Goal: Task Accomplishment & Management: Use online tool/utility

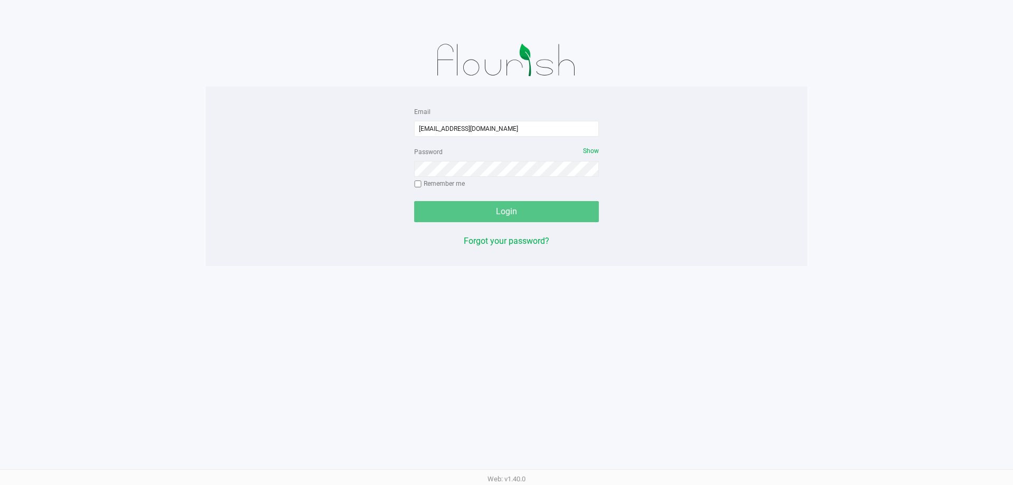
type input "[EMAIL_ADDRESS][DOMAIN_NAME]"
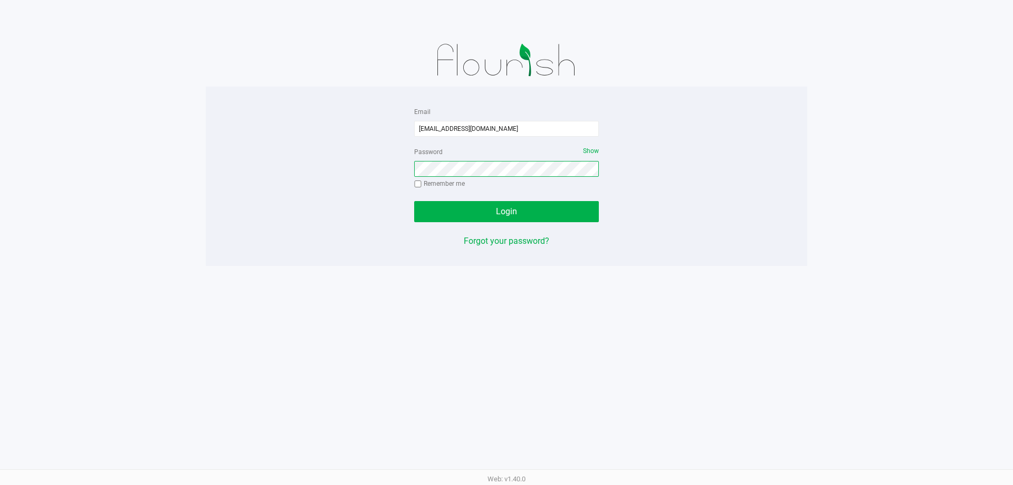
click at [414, 201] on button "Login" at bounding box center [506, 211] width 185 height 21
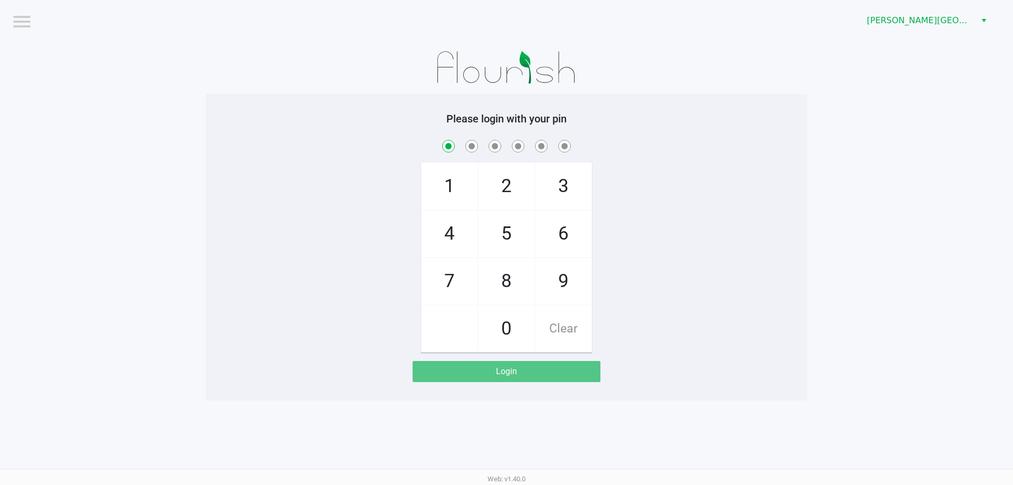
checkbox input "true"
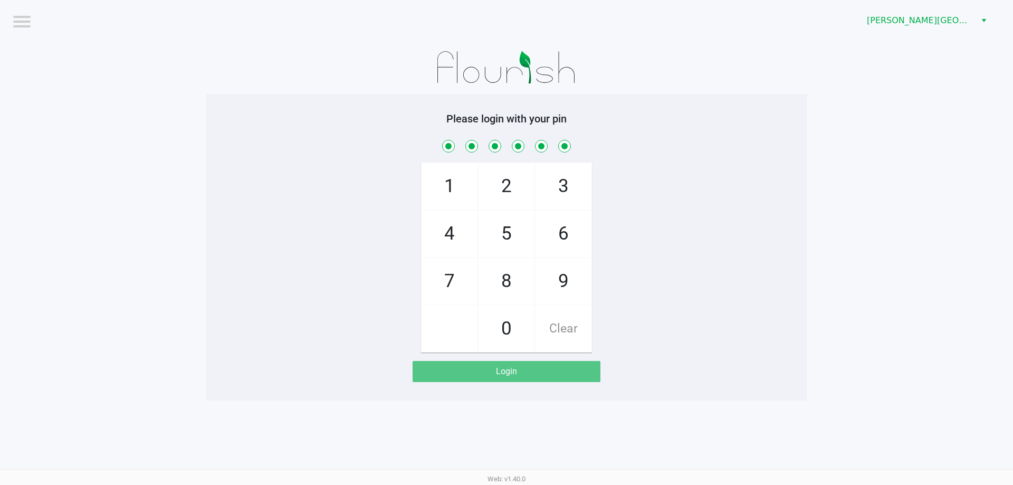
checkbox input "true"
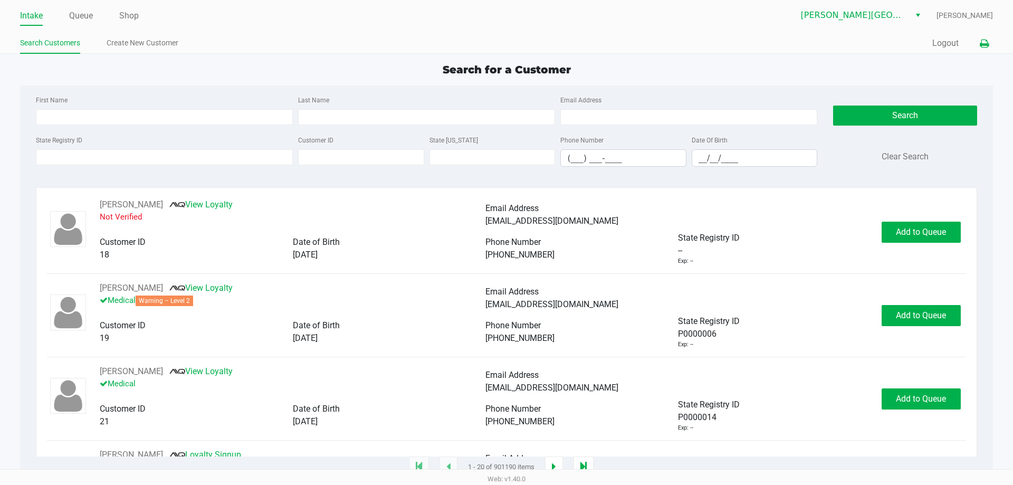
click at [980, 40] on icon at bounding box center [984, 43] width 9 height 7
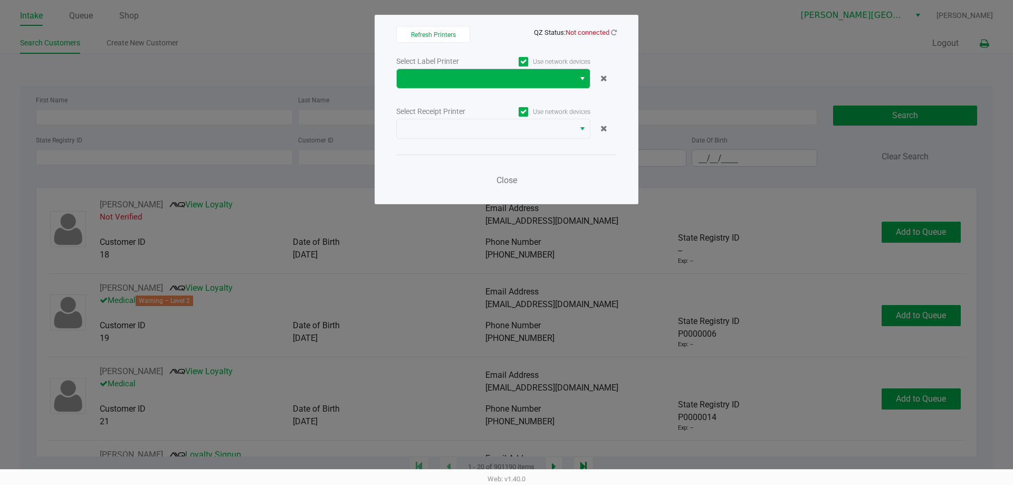
click at [588, 73] on button "Select" at bounding box center [581, 78] width 15 height 19
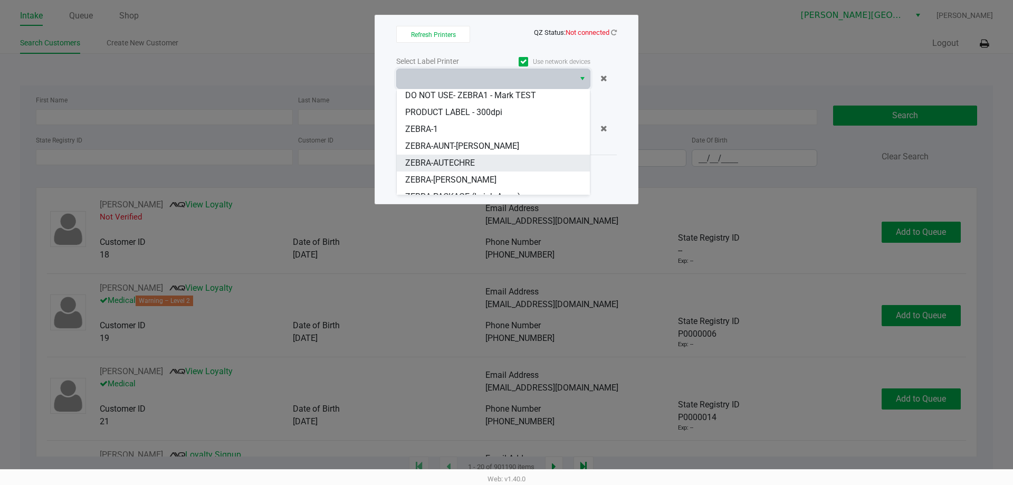
scroll to position [30, 0]
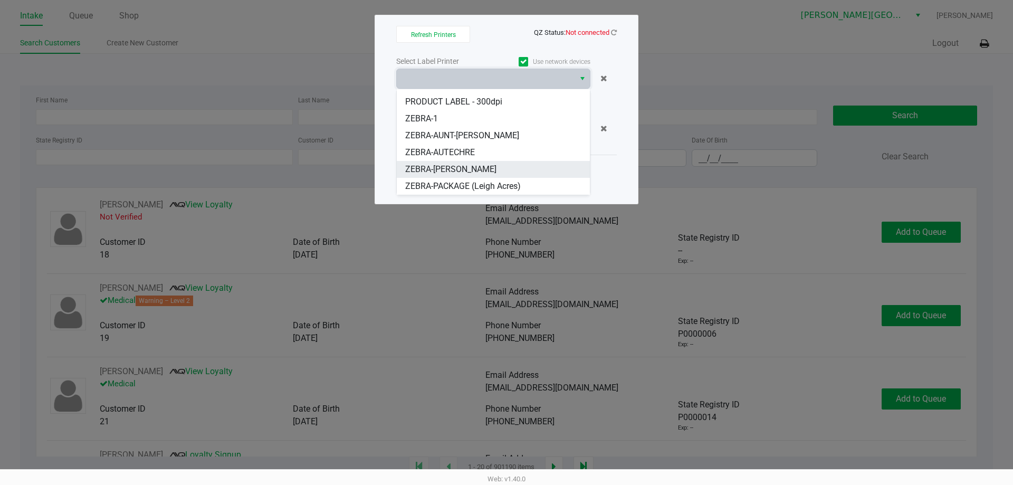
click at [517, 169] on li "ZEBRA-[PERSON_NAME]" at bounding box center [493, 169] width 193 height 17
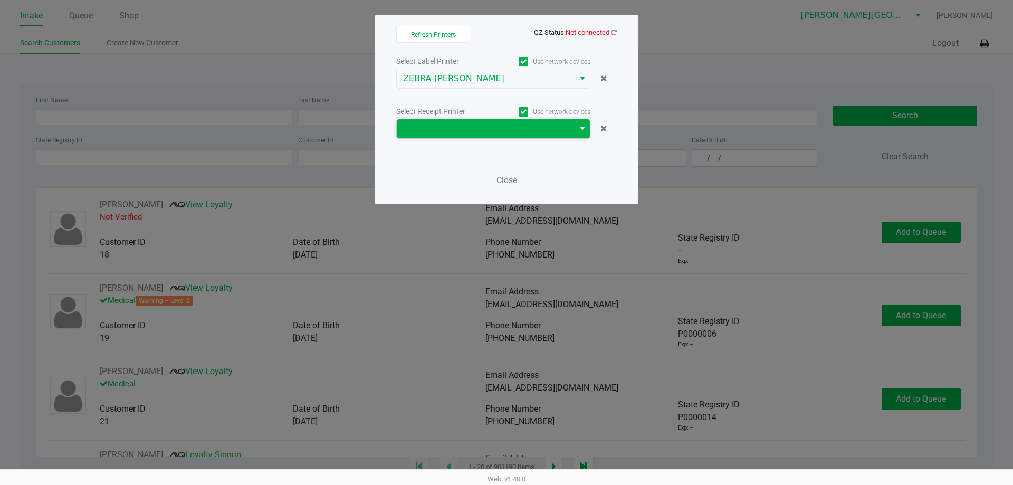
click at [567, 130] on span at bounding box center [485, 128] width 165 height 13
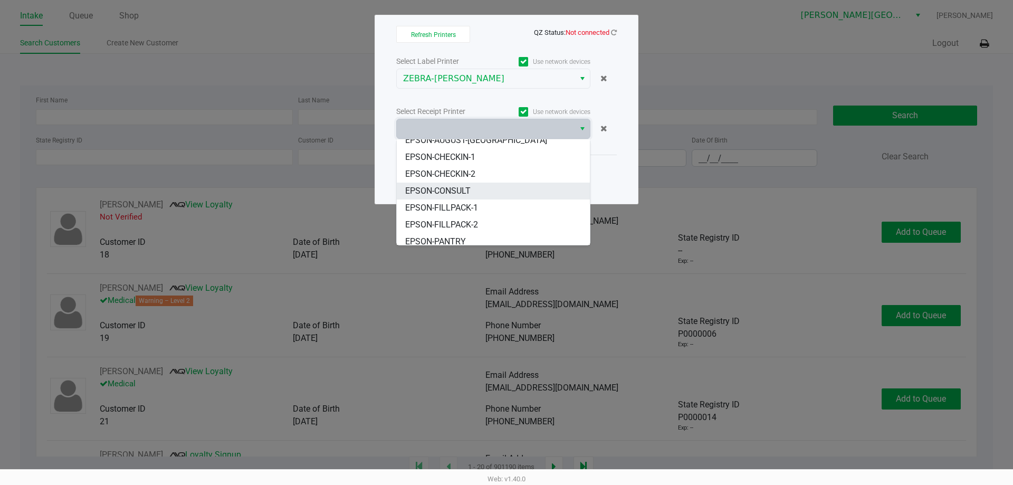
scroll to position [97, 0]
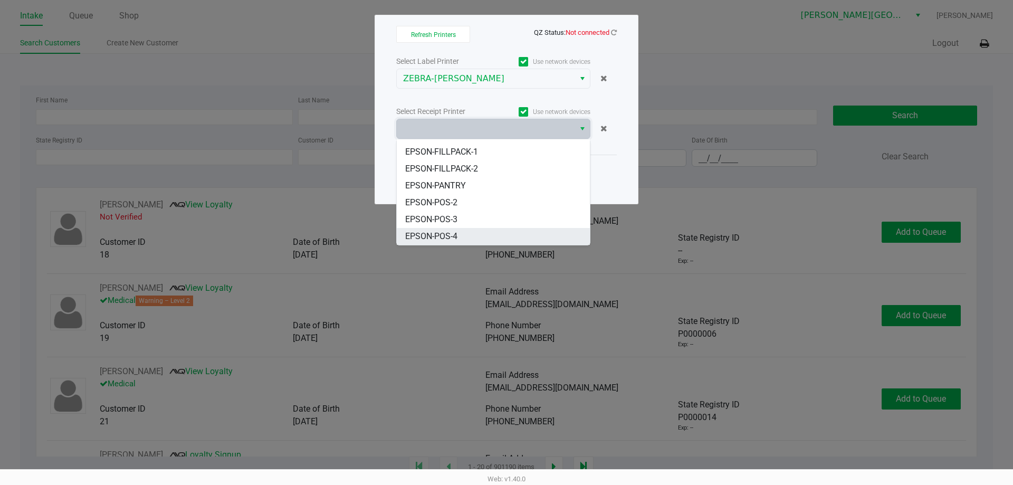
click at [533, 234] on li "EPSON-POS-4" at bounding box center [493, 236] width 193 height 17
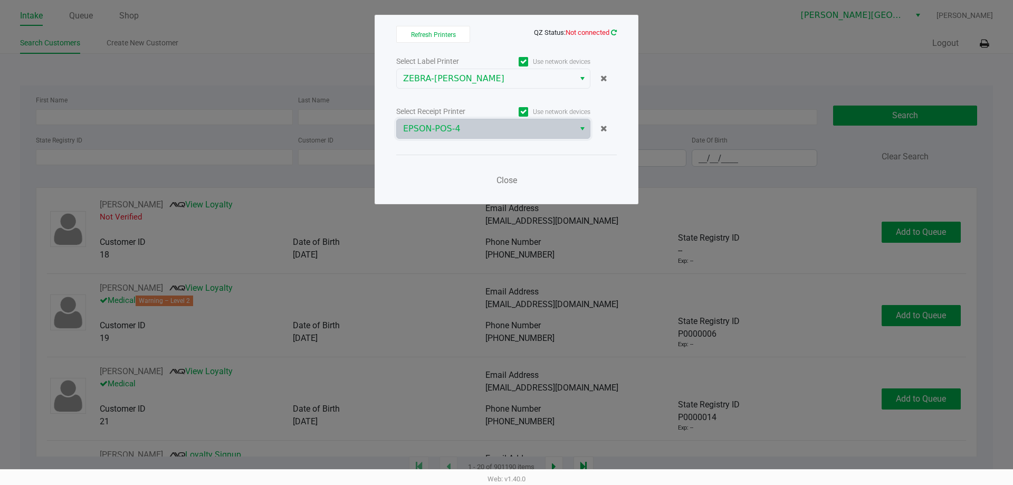
click at [616, 28] on div "Refresh Printers QZ Status: Not connected Select Label Printer Use network devi…" at bounding box center [507, 109] width 264 height 189
click at [615, 30] on icon at bounding box center [614, 32] width 6 height 7
click at [612, 34] on icon at bounding box center [614, 32] width 6 height 7
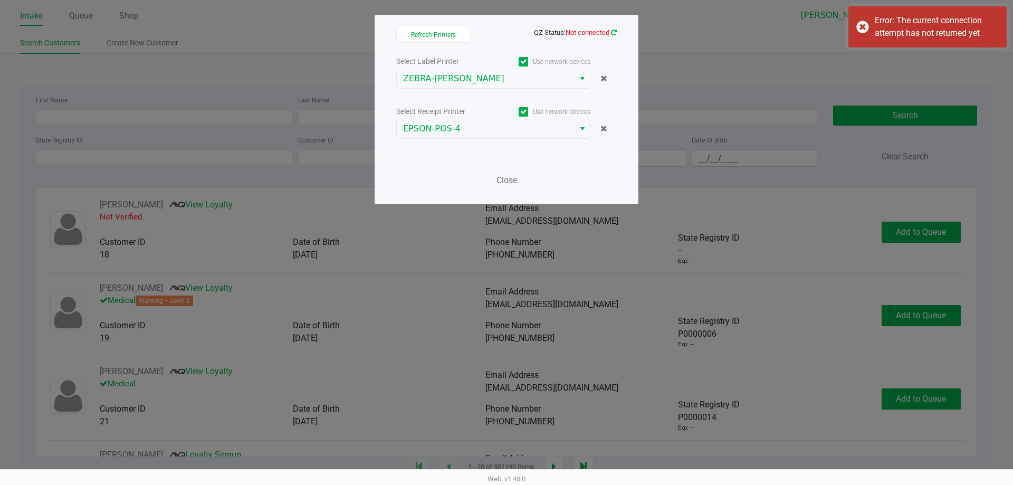
click at [612, 35] on icon at bounding box center [614, 32] width 6 height 7
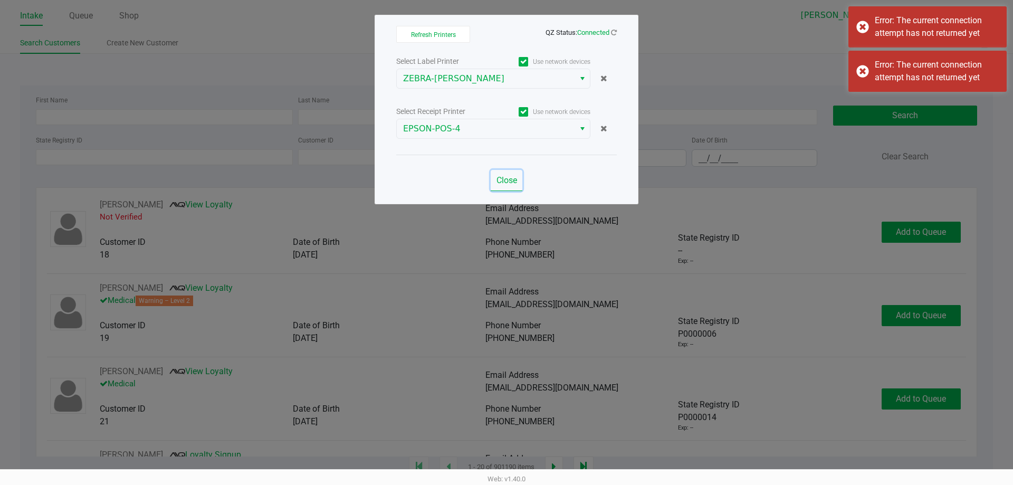
click at [512, 174] on button "Close" at bounding box center [507, 180] width 32 height 21
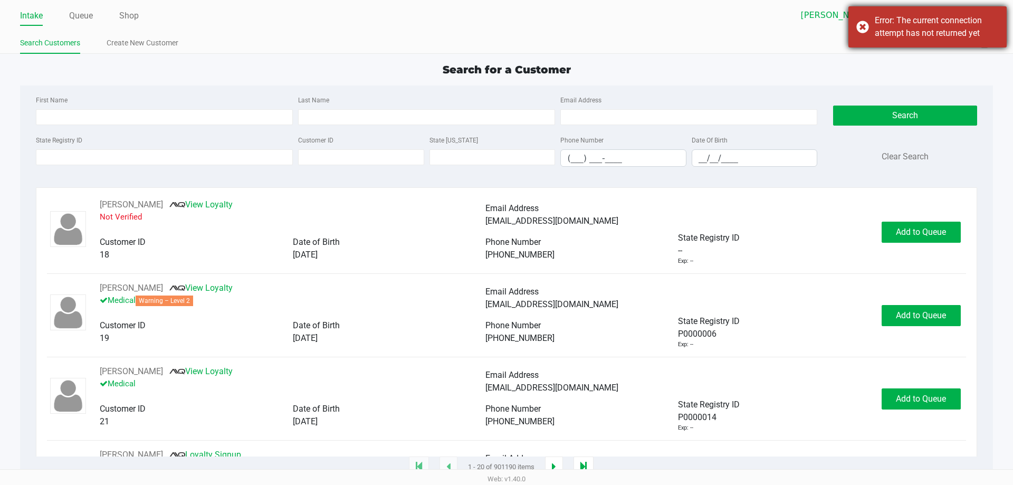
click at [865, 25] on div "Error: The current connection attempt has not returned yet" at bounding box center [927, 26] width 158 height 41
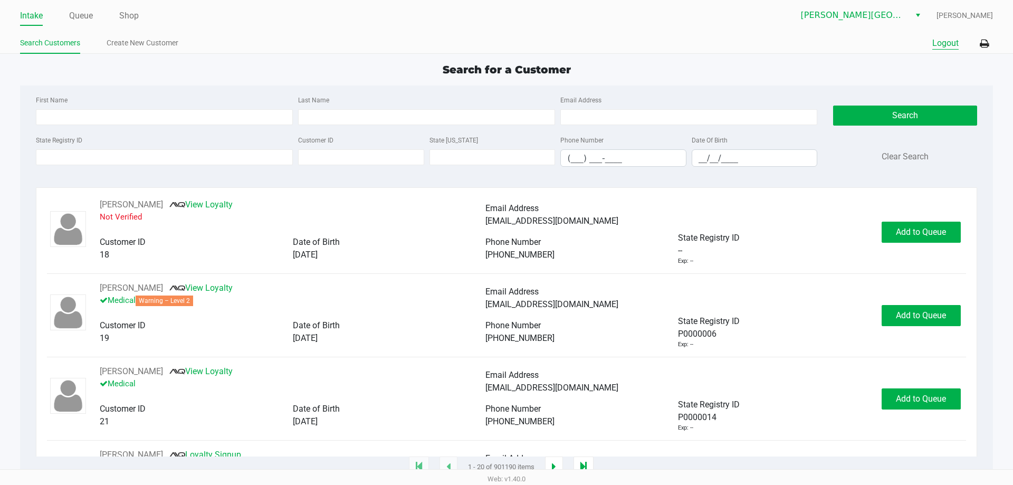
click at [948, 41] on button "Logout" at bounding box center [945, 43] width 26 height 13
